Goal: Information Seeking & Learning: Learn about a topic

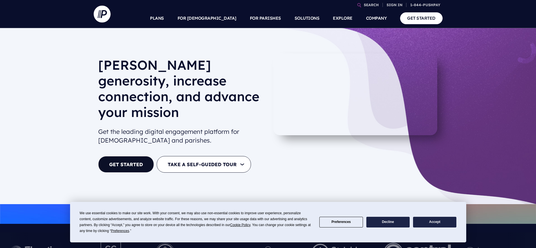
click at [435, 223] on button "Accept" at bounding box center [434, 222] width 43 height 11
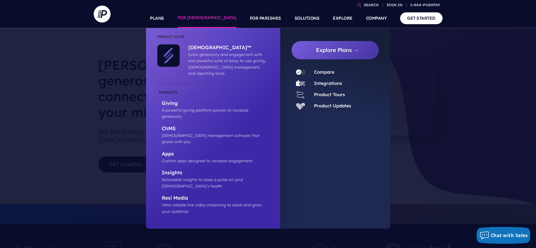
click at [223, 23] on link "FOR [DEMOGRAPHIC_DATA]" at bounding box center [207, 18] width 59 height 20
click at [329, 84] on link "Integrations" at bounding box center [328, 83] width 28 height 6
